Goal: Check status: Check status

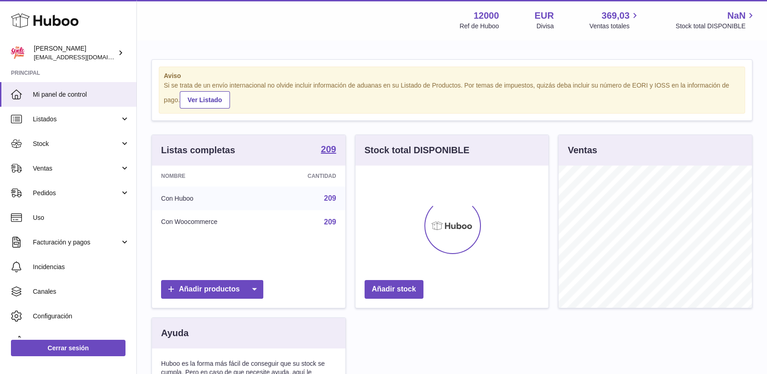
scroll to position [142, 193]
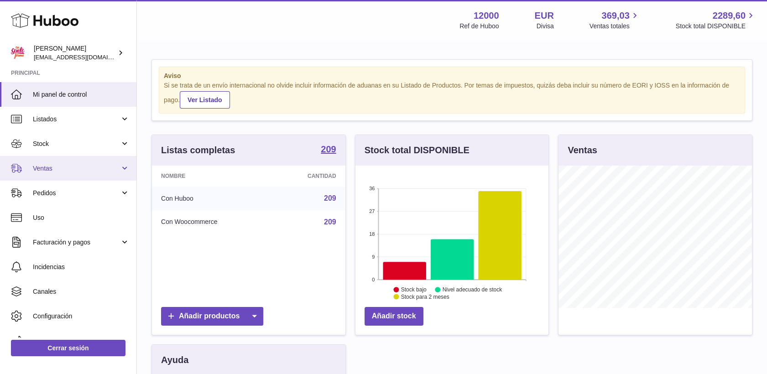
click at [36, 169] on span "Ventas" at bounding box center [76, 168] width 87 height 9
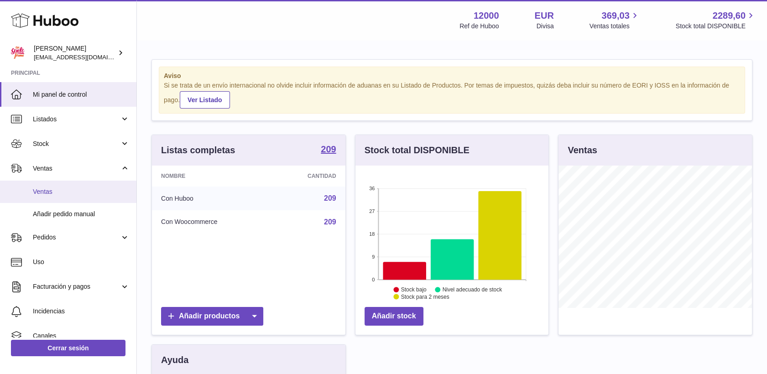
click at [41, 193] on span "Ventas" at bounding box center [81, 192] width 97 height 9
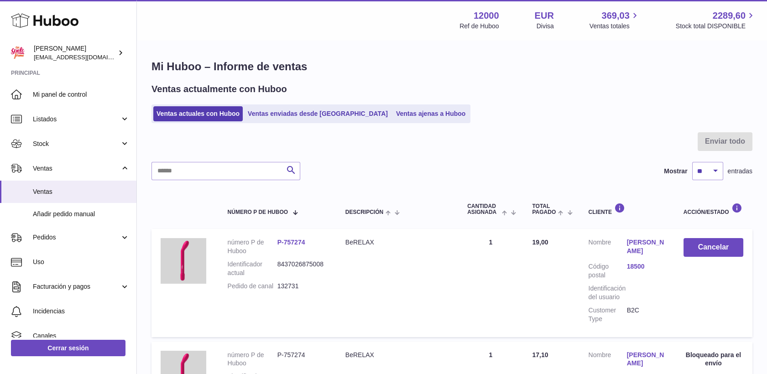
click at [300, 121] on ul "Ventas actuales con Huboo Ventas enviadas desde [GEOGRAPHIC_DATA] Ventas ajenas…" at bounding box center [311, 114] width 319 height 19
click at [300, 113] on link "Ventas enviadas desde [GEOGRAPHIC_DATA]" at bounding box center [318, 113] width 146 height 15
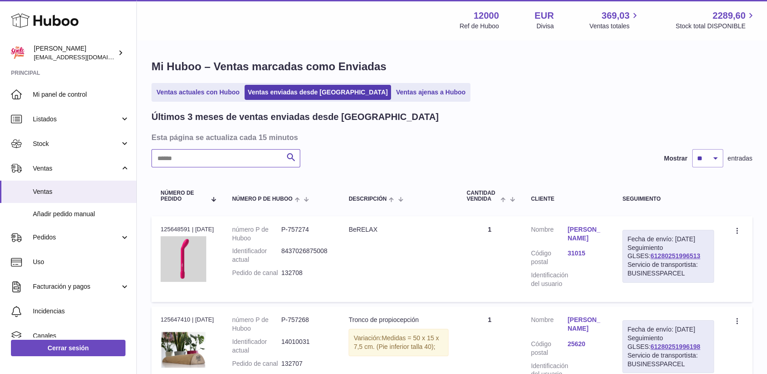
click at [250, 159] on input "text" at bounding box center [226, 158] width 149 height 18
type input "*****"
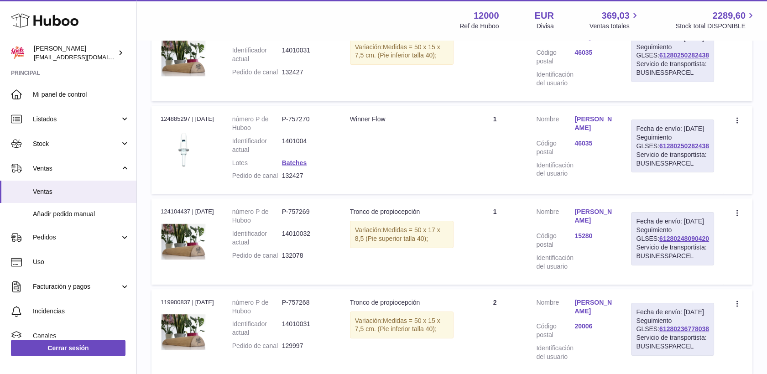
scroll to position [152, 0]
